Goal: Task Accomplishment & Management: Complete application form

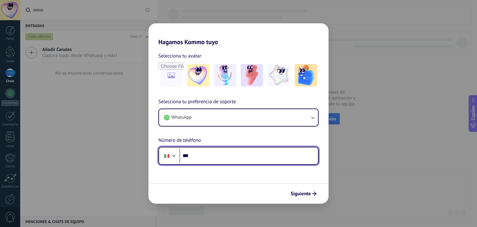
click at [243, 156] on input "***" at bounding box center [248, 155] width 138 height 14
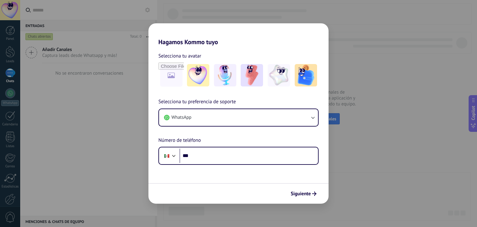
click at [259, 144] on div "Selecciona tu preferencia de soporte WhatsApp Número de teléfono Phone ***" at bounding box center [238, 131] width 180 height 67
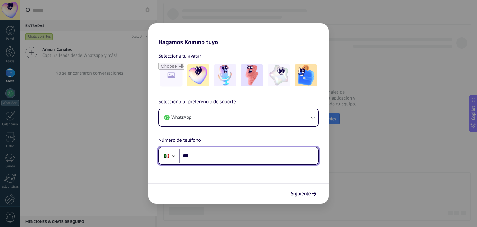
click at [255, 154] on input "***" at bounding box center [248, 155] width 138 height 14
type input "**********"
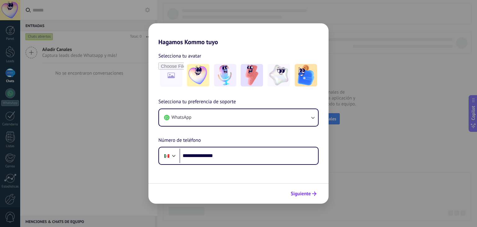
click at [299, 194] on span "Siguiente" at bounding box center [301, 193] width 20 height 4
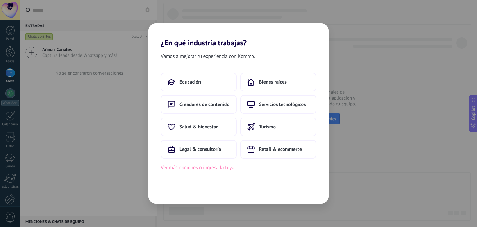
click at [220, 168] on button "Ver más opciones o ingresa la tuya" at bounding box center [197, 167] width 73 height 8
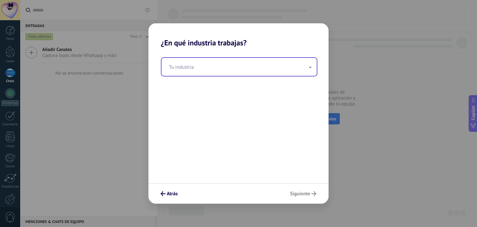
click at [197, 71] on input "text" at bounding box center [238, 67] width 155 height 18
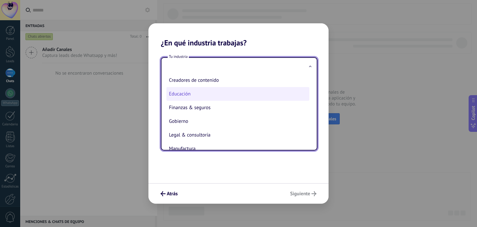
scroll to position [62, 0]
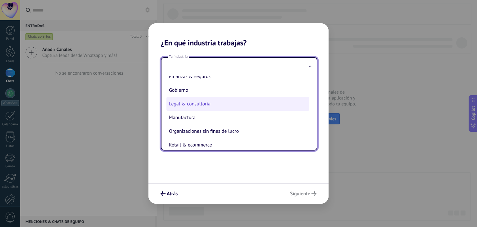
click at [209, 102] on li "Legal & consultoría" at bounding box center [237, 104] width 143 height 14
type input "**********"
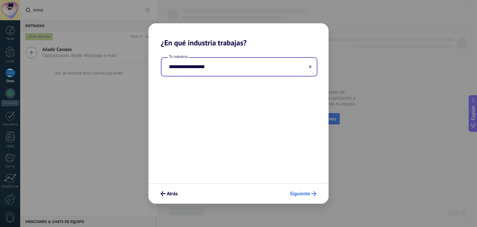
click at [304, 192] on span "Siguiente" at bounding box center [300, 193] width 20 height 4
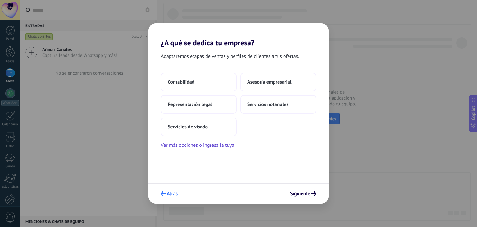
click at [174, 189] on button "Atrás" at bounding box center [169, 193] width 23 height 11
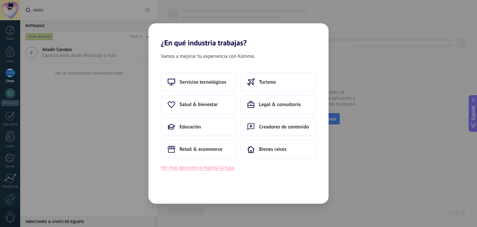
click at [228, 168] on button "Ver más opciones o ingresa la tuya" at bounding box center [197, 167] width 73 height 8
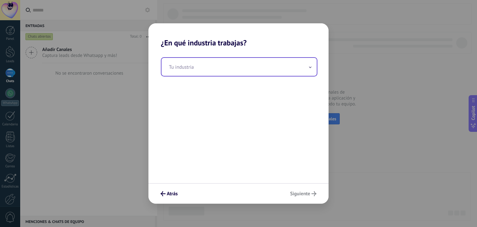
click at [217, 68] on input "text" at bounding box center [238, 67] width 155 height 18
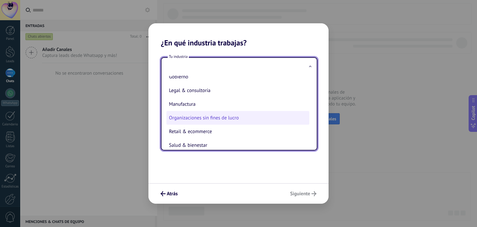
scroll to position [44, 0]
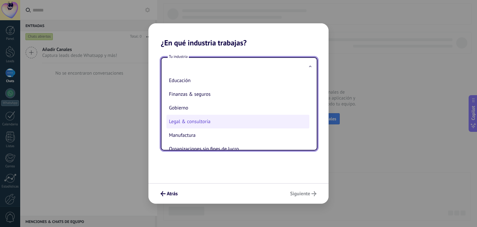
click at [218, 124] on li "Legal & consultoría" at bounding box center [237, 122] width 143 height 14
type input "**********"
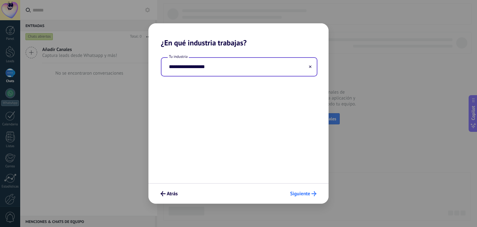
click at [300, 190] on button "Siguiente" at bounding box center [303, 193] width 32 height 11
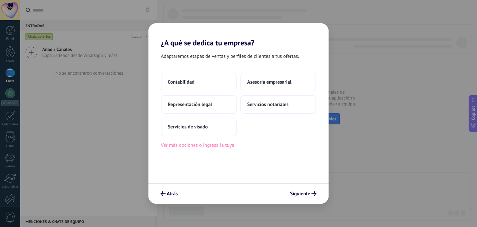
click at [199, 146] on button "Ver más opciones o ingresa la tuya" at bounding box center [197, 145] width 73 height 8
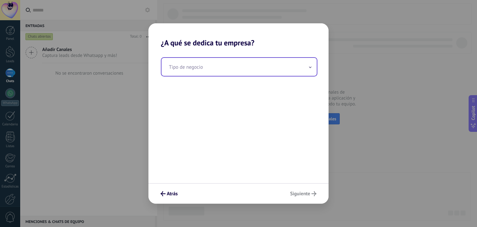
click at [217, 74] on input "text" at bounding box center [238, 67] width 155 height 18
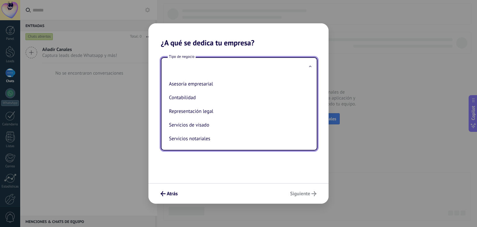
scroll to position [0, 0]
click at [177, 193] on span "Atrás" at bounding box center [172, 193] width 11 height 4
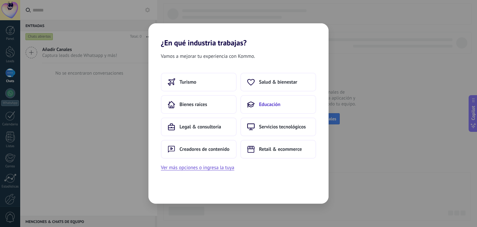
click at [270, 104] on span "Educación" at bounding box center [269, 104] width 21 height 6
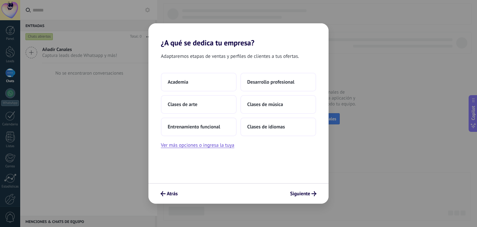
click at [216, 149] on div "Adaptaremos etapas de ventas y perfiles de clientes a tus ofertas. Academia Des…" at bounding box center [238, 115] width 180 height 136
click at [216, 147] on button "Ver más opciones o ingresa la tuya" at bounding box center [197, 145] width 73 height 8
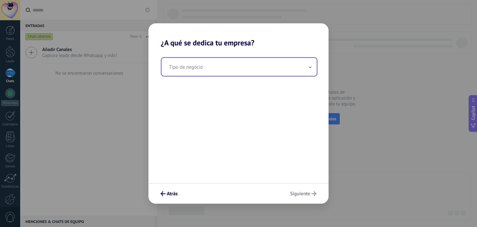
click at [208, 74] on input "text" at bounding box center [238, 67] width 155 height 18
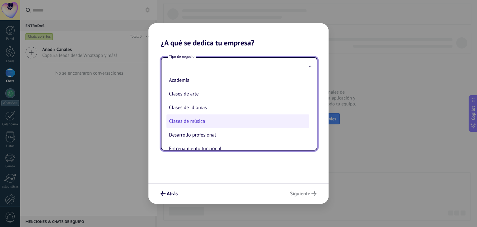
scroll to position [16, 0]
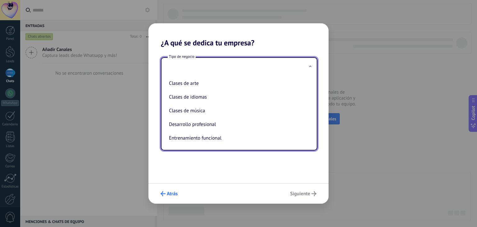
click at [174, 193] on span "Atrás" at bounding box center [172, 193] width 11 height 4
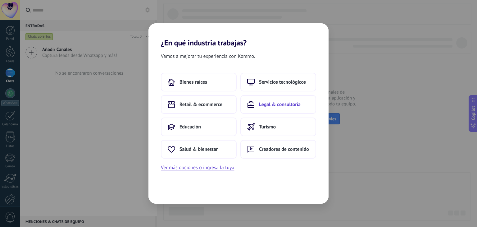
click at [268, 107] on span "Legal & consultoría" at bounding box center [280, 104] width 42 height 6
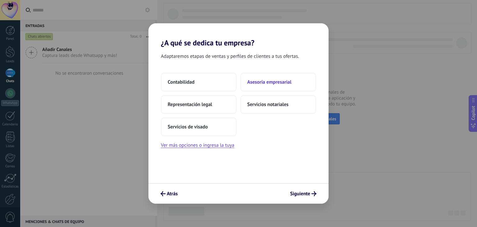
click at [282, 89] on button "Asesoría empresarial" at bounding box center [278, 82] width 76 height 19
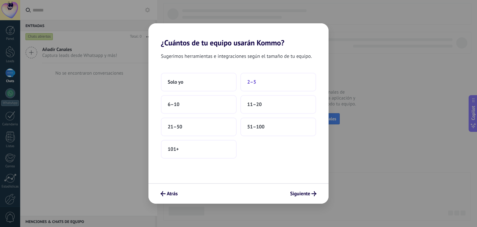
click at [259, 85] on button "2–5" at bounding box center [278, 82] width 76 height 19
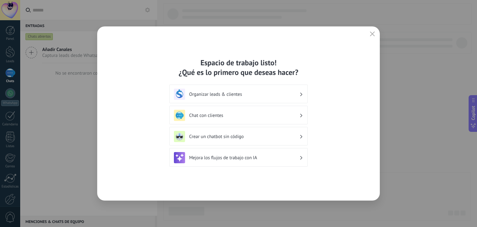
click at [243, 101] on div "Organizar leads & clientes" at bounding box center [238, 93] width 138 height 19
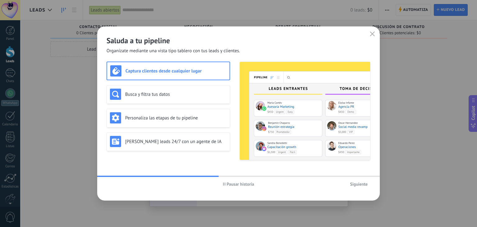
click at [353, 184] on span "Siguiente" at bounding box center [359, 184] width 18 height 4
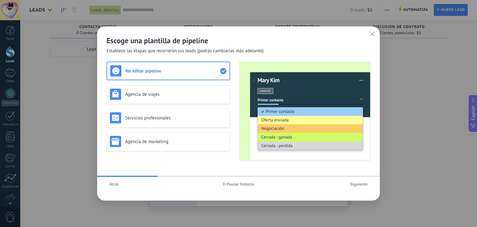
click at [361, 182] on span "Siguiente" at bounding box center [359, 184] width 18 height 4
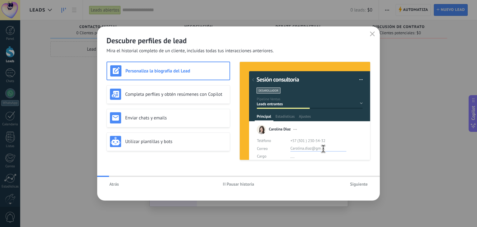
click at [361, 182] on span "Siguiente" at bounding box center [359, 184] width 18 height 4
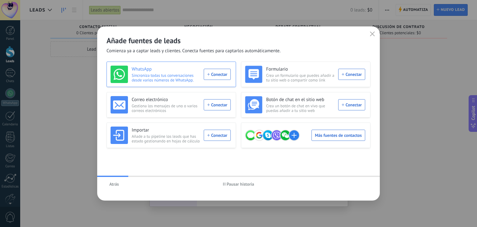
click at [219, 74] on div "WhatsApp Sincroniza todas tus conversaciones desde varios números de WhatsApp. …" at bounding box center [170, 73] width 120 height 17
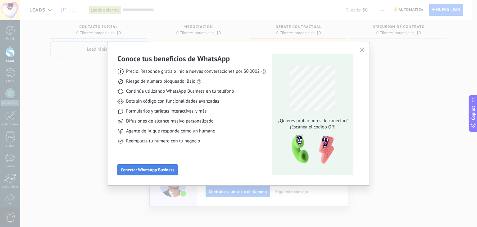
click at [168, 165] on button "Conectar WhatsApp Business" at bounding box center [147, 169] width 60 height 11
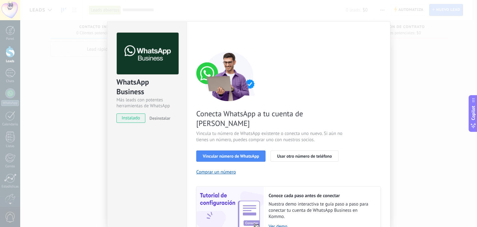
scroll to position [27, 0]
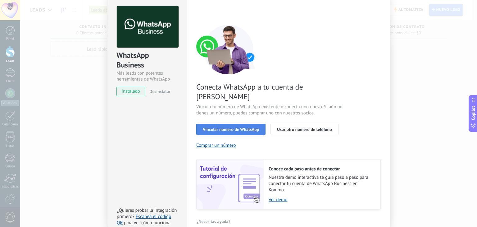
click at [253, 127] on span "Vincular número de WhatsApp" at bounding box center [231, 129] width 56 height 4
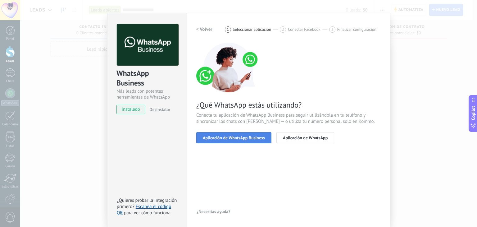
click at [237, 140] on button "Aplicación de WhatsApp Business" at bounding box center [233, 137] width 75 height 11
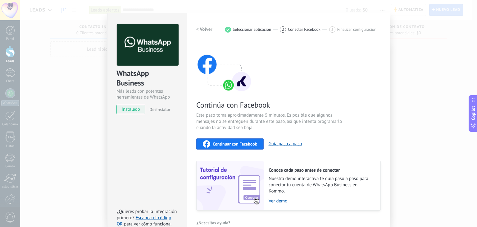
scroll to position [20, 0]
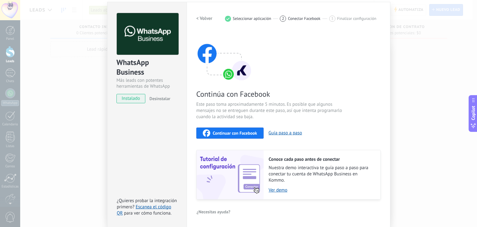
click at [277, 17] on div "1 Seleccionar aplicación" at bounding box center [252, 19] width 55 height 6
click at [331, 20] on span "3" at bounding box center [332, 18] width 2 height 5
click at [233, 134] on span "Continuar con Facebook" at bounding box center [235, 133] width 44 height 4
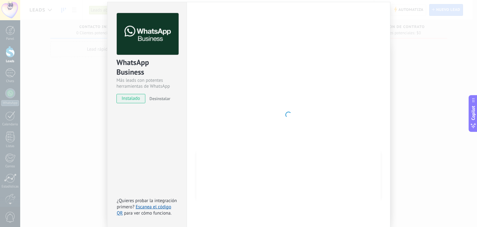
click at [273, 99] on div at bounding box center [288, 114] width 184 height 203
click at [142, 138] on div "WhatsApp Business Más leads con potentes herramientas de WhatsApp instalado Des…" at bounding box center [146, 114] width 79 height 225
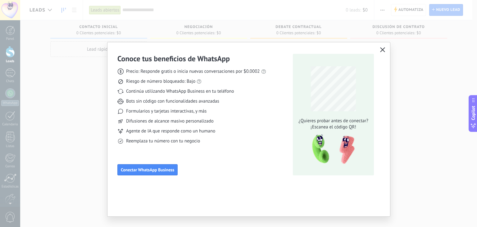
scroll to position [0, 0]
click at [160, 166] on button "Conectar WhatsApp Business" at bounding box center [147, 169] width 60 height 11
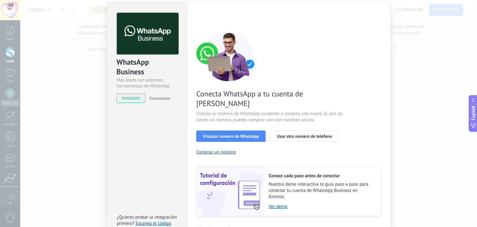
scroll to position [27, 0]
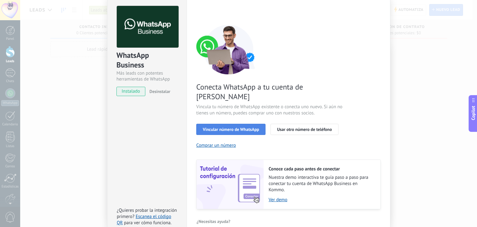
click at [229, 124] on button "Vincular número de WhatsApp" at bounding box center [230, 129] width 69 height 11
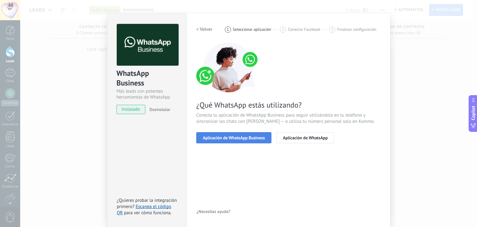
click at [237, 142] on button "Aplicación de WhatsApp Business" at bounding box center [233, 137] width 75 height 11
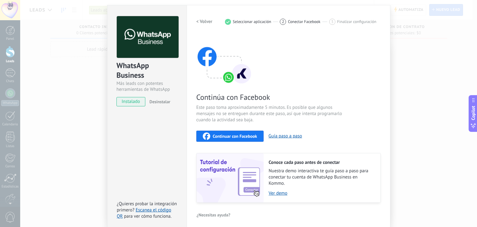
scroll to position [20, 0]
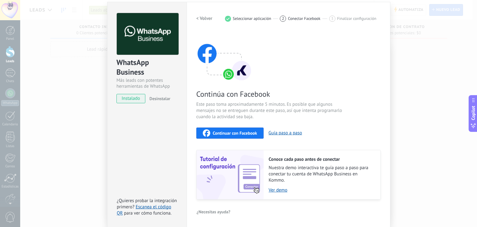
click at [221, 133] on span "Continuar con Facebook" at bounding box center [235, 133] width 44 height 4
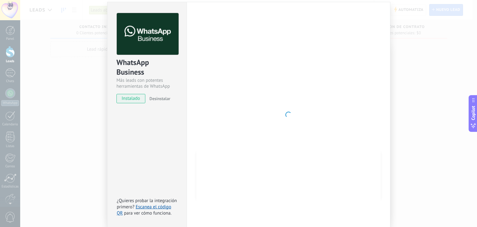
click at [411, 47] on div "WhatsApp Business Más leads con potentes herramientas de WhatsApp instalado Des…" at bounding box center [248, 113] width 457 height 227
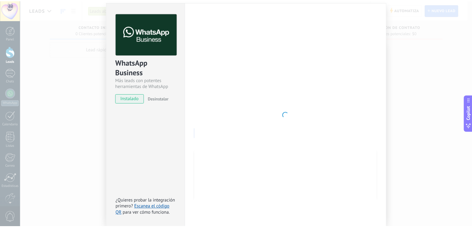
scroll to position [0, 0]
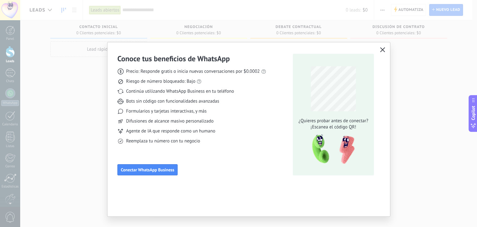
click at [384, 48] on use "button" at bounding box center [382, 49] width 5 height 5
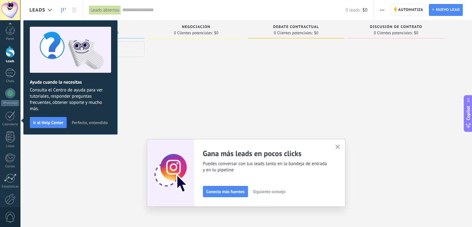
scroll to position [31, 0]
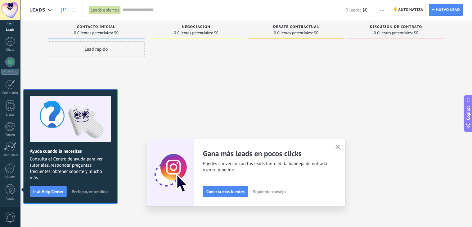
click at [339, 151] on button "button" at bounding box center [338, 147] width 8 height 8
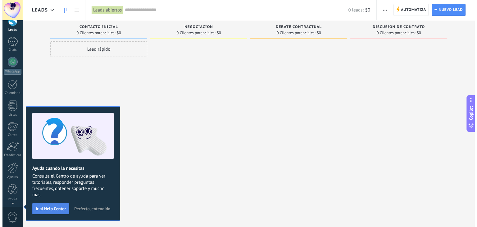
scroll to position [0, 0]
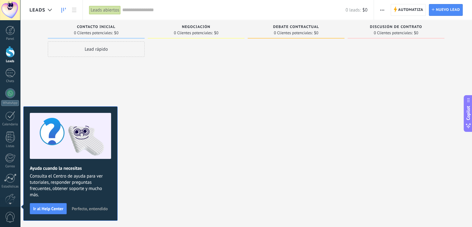
click at [95, 209] on span "Perfecto, entendido" at bounding box center [90, 208] width 36 height 4
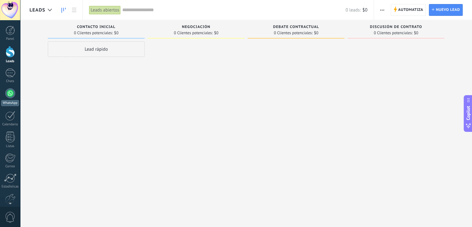
click at [8, 94] on div at bounding box center [10, 93] width 10 height 10
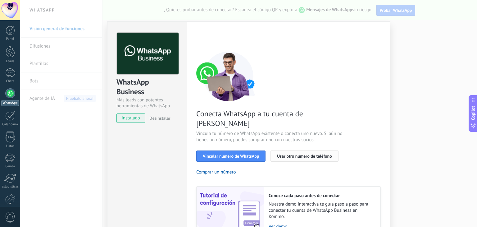
click at [285, 150] on button "Usar otro número de teléfono" at bounding box center [304, 155] width 68 height 11
click at [412, 40] on div "WhatsApp Business Más leads con potentes herramientas de WhatsApp instalado Des…" at bounding box center [248, 113] width 457 height 227
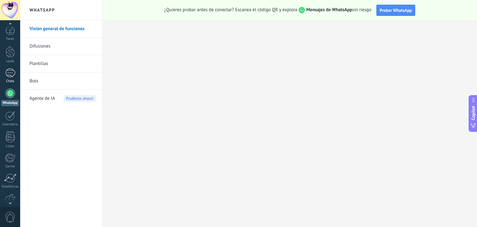
click at [14, 74] on div at bounding box center [10, 72] width 10 height 9
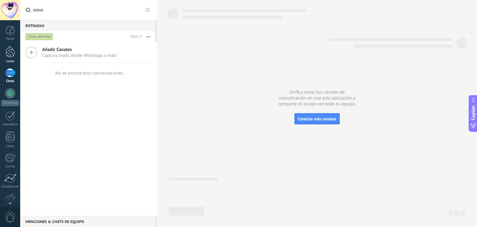
click at [16, 50] on link "Leads" at bounding box center [10, 54] width 20 height 17
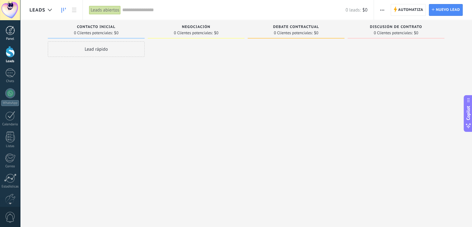
click at [9, 35] on link "Panel" at bounding box center [10, 33] width 20 height 15
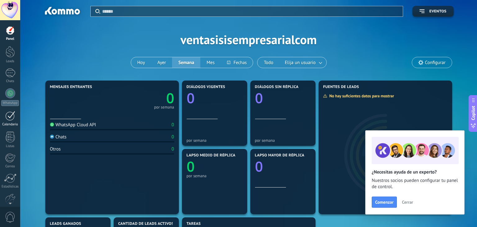
click at [12, 120] on link "Calendario" at bounding box center [10, 119] width 20 height 16
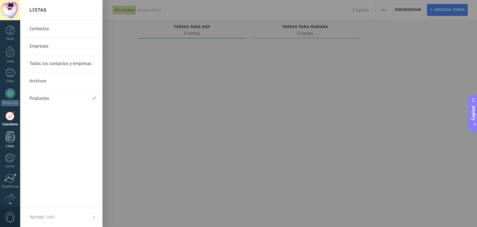
click at [15, 135] on div at bounding box center [10, 136] width 9 height 11
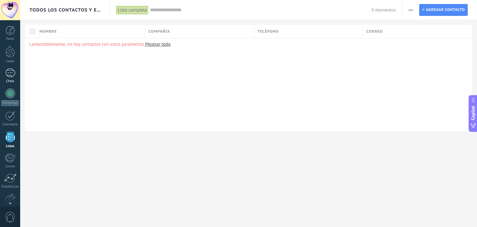
click at [15, 76] on div at bounding box center [10, 72] width 10 height 9
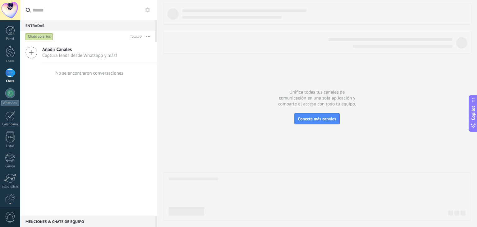
click at [11, 8] on div at bounding box center [10, 10] width 20 height 20
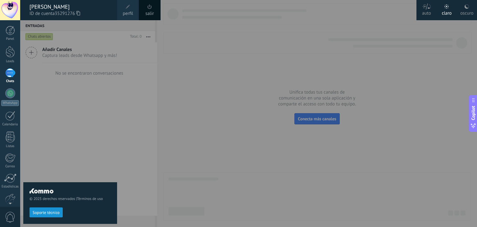
click at [131, 15] on span "perfil" at bounding box center [128, 13] width 10 height 7
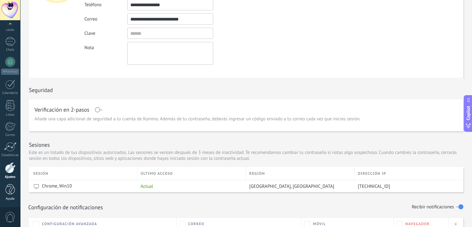
scroll to position [124, 0]
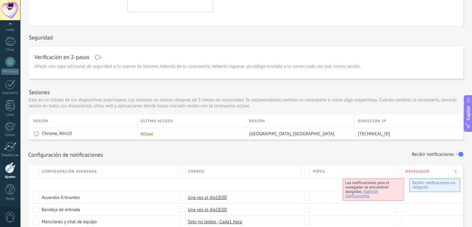
click at [9, 167] on div at bounding box center [10, 167] width 11 height 11
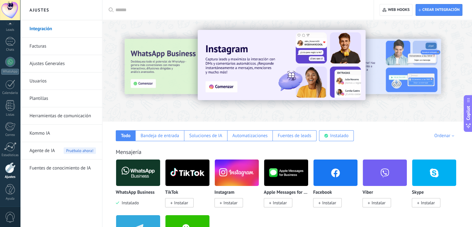
click at [44, 50] on link "Facturas" at bounding box center [62, 46] width 66 height 17
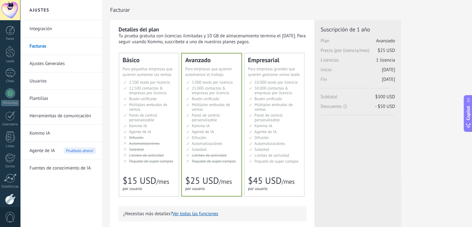
click at [155, 128] on ul "2.500 сделок на место 2.500 leads per seat 2.500 leads por licencia 添加线索和联系人 2.…" at bounding box center [150, 121] width 52 height 83
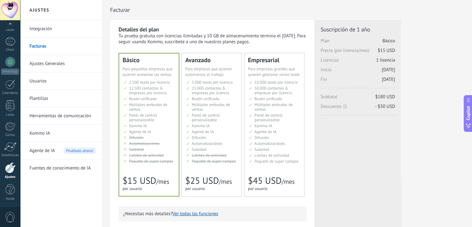
drag, startPoint x: 45, startPoint y: 104, endPoint x: 47, endPoint y: 101, distance: 3.9
click at [45, 104] on link "Plantillas" at bounding box center [62, 98] width 66 height 17
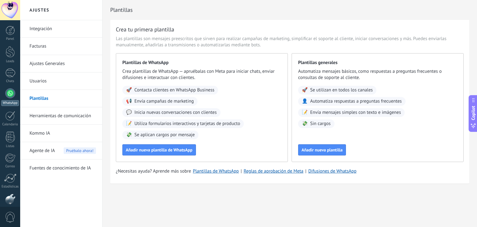
click at [10, 91] on div at bounding box center [10, 93] width 10 height 10
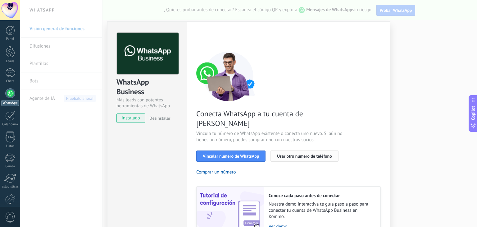
click at [291, 154] on span "Usar otro número de teléfono" at bounding box center [304, 156] width 55 height 4
click at [252, 154] on span "Vincular número de WhatsApp" at bounding box center [231, 156] width 56 height 4
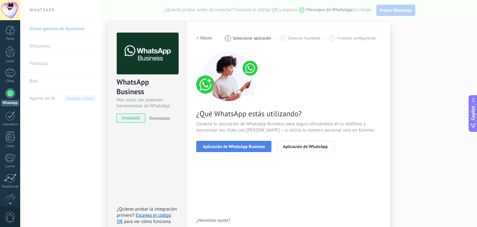
click at [225, 144] on span "Aplicación de WhatsApp Business" at bounding box center [234, 146] width 62 height 4
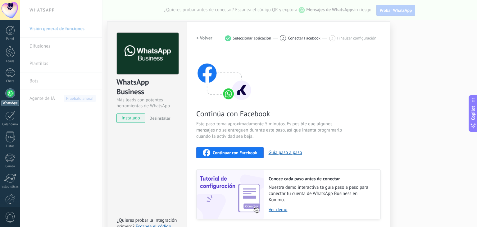
click at [280, 37] on div "2" at bounding box center [283, 38] width 6 height 6
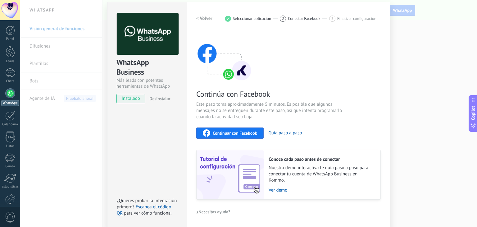
click at [277, 129] on div "Continuar con Facebook Guía paso a paso" at bounding box center [288, 132] width 184 height 11
click at [277, 131] on button "Guía paso a paso" at bounding box center [285, 133] width 34 height 6
click at [406, 40] on div "WhatsApp Business Más leads con potentes herramientas de WhatsApp instalado Des…" at bounding box center [248, 113] width 457 height 227
